Goal: Information Seeking & Learning: Learn about a topic

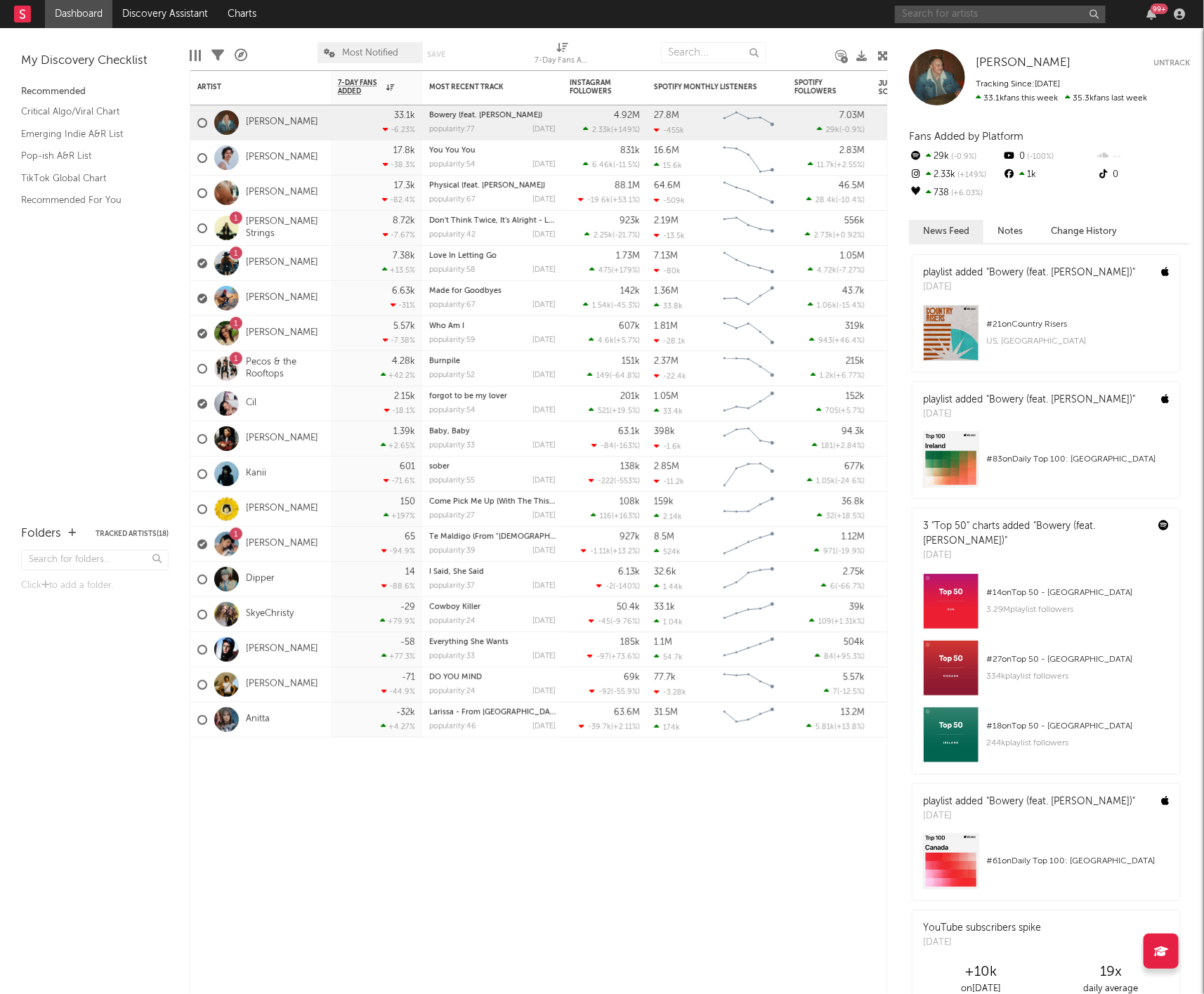
click at [980, 14] on input "text" at bounding box center [1000, 14] width 210 height 17
type input "[GEOGRAPHIC_DATA]"
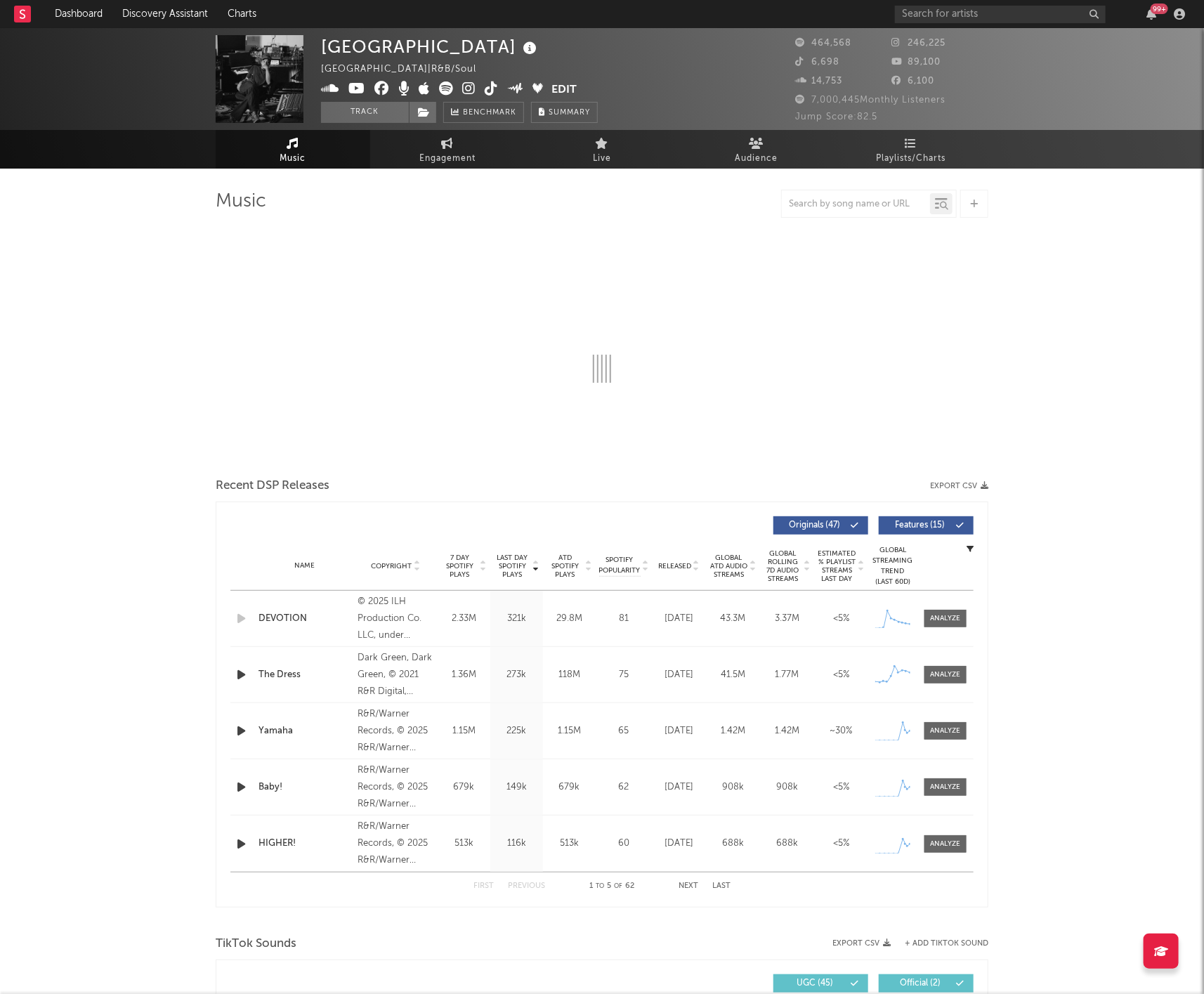
select select "6m"
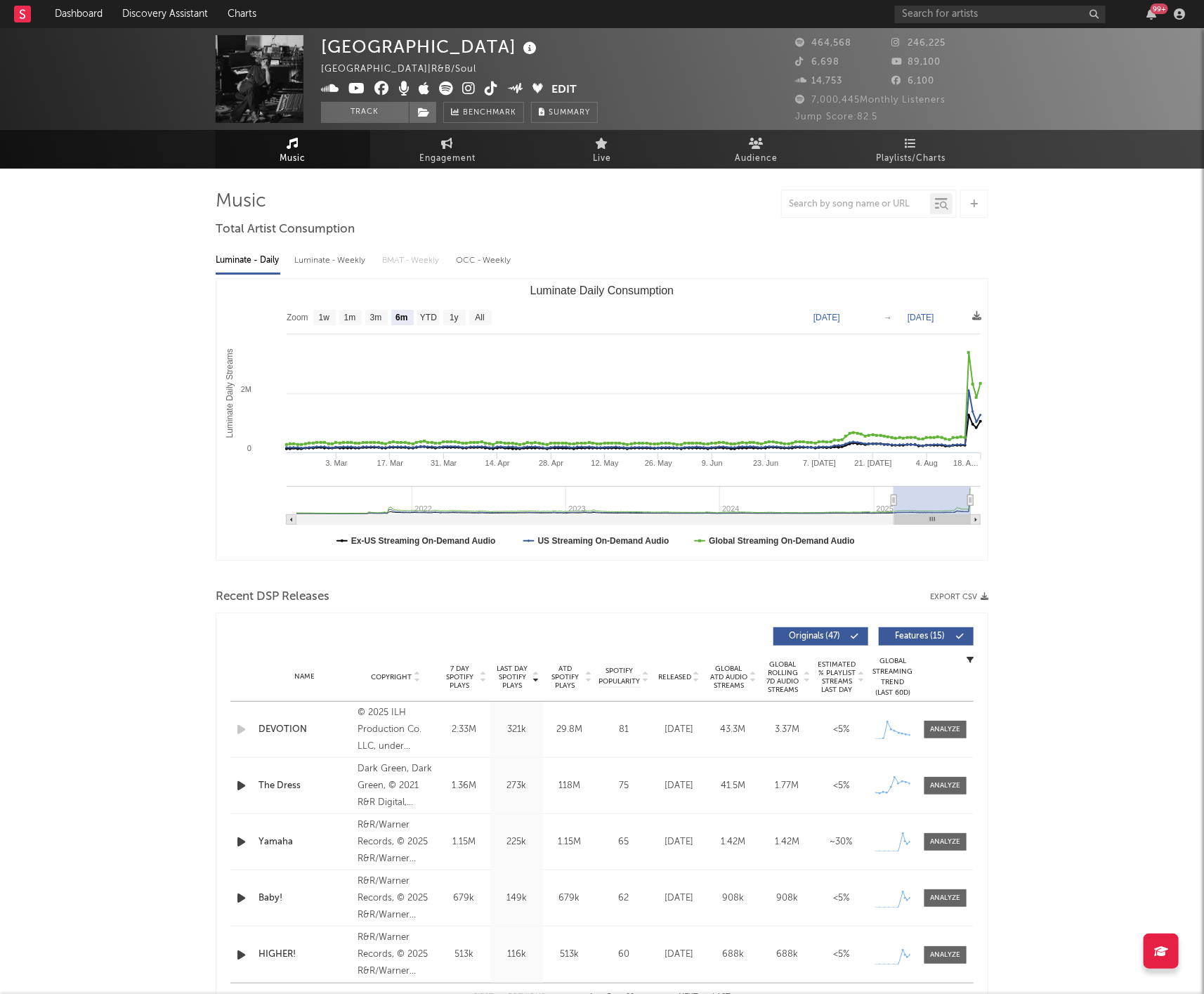
click at [316, 266] on div "Luminate - Weekly" at bounding box center [331, 260] width 74 height 24
select select "6m"
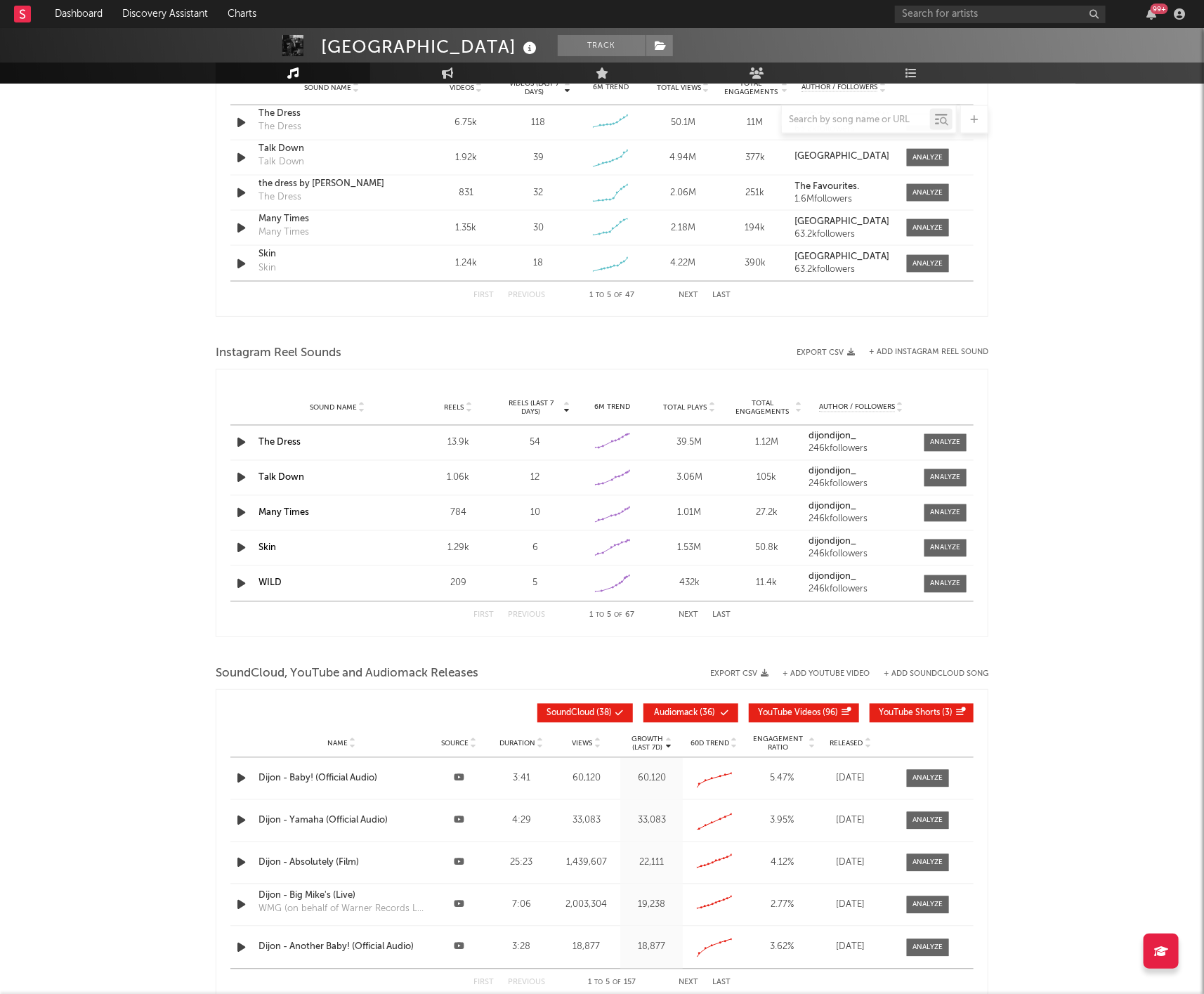
scroll to position [1156, 0]
